Goal: Find specific page/section: Find specific page/section

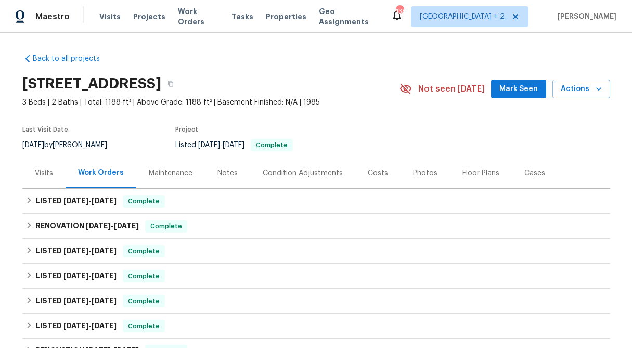
click at [46, 174] on div "Visits" at bounding box center [44, 173] width 18 height 10
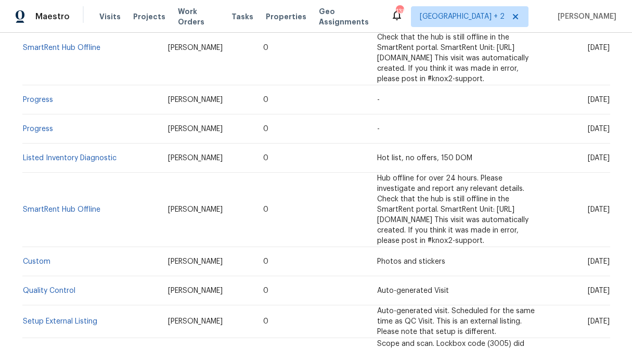
scroll to position [316, 0]
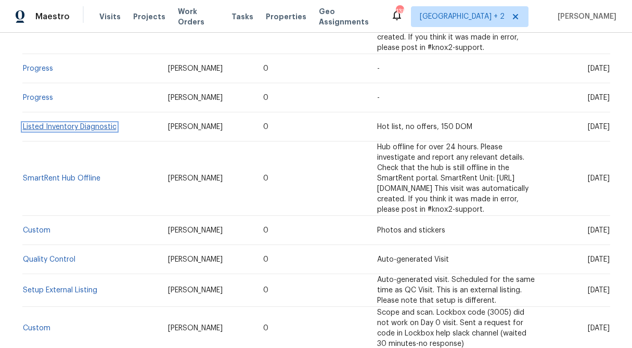
click at [97, 123] on link "Listed Inventory Diagnostic" at bounding box center [70, 126] width 94 height 7
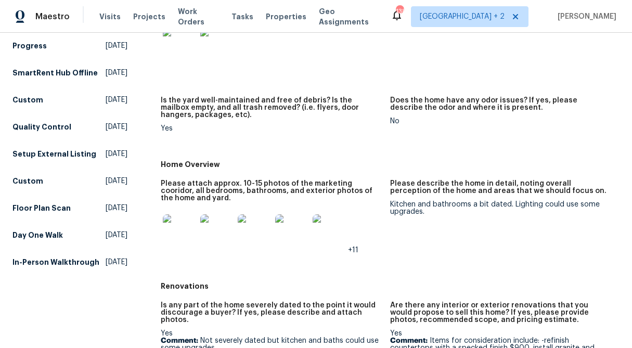
scroll to position [211, 0]
click at [185, 237] on img at bounding box center [179, 230] width 33 height 33
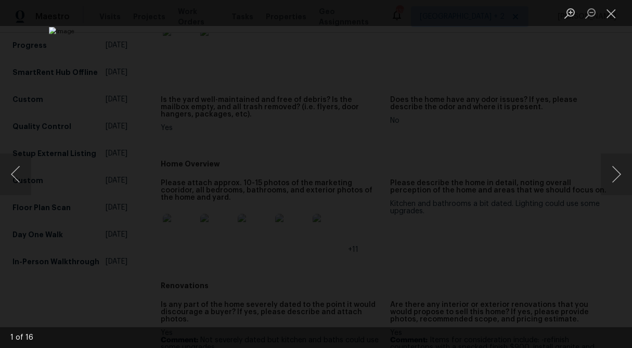
click at [556, 100] on div "Lightbox" at bounding box center [316, 174] width 632 height 348
click at [613, 18] on button "Close lightbox" at bounding box center [611, 13] width 21 height 18
